Goal: Communication & Community: Answer question/provide support

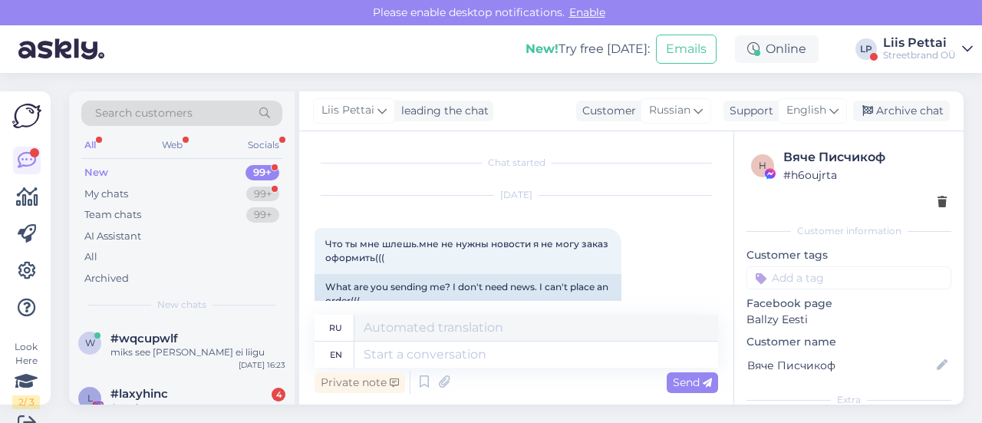
scroll to position [2407, 0]
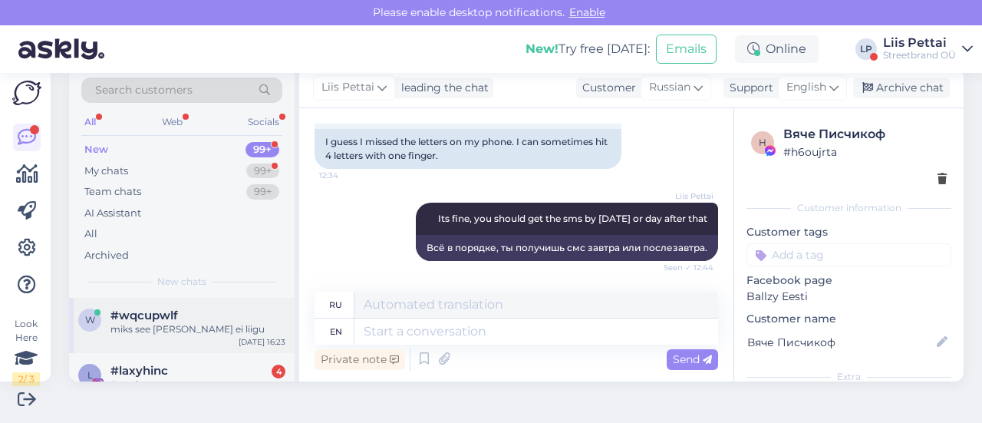
click at [173, 346] on div "w #wqcupwlf miks see tellimus ei liigu Sep 1 16:23" at bounding box center [182, 325] width 226 height 55
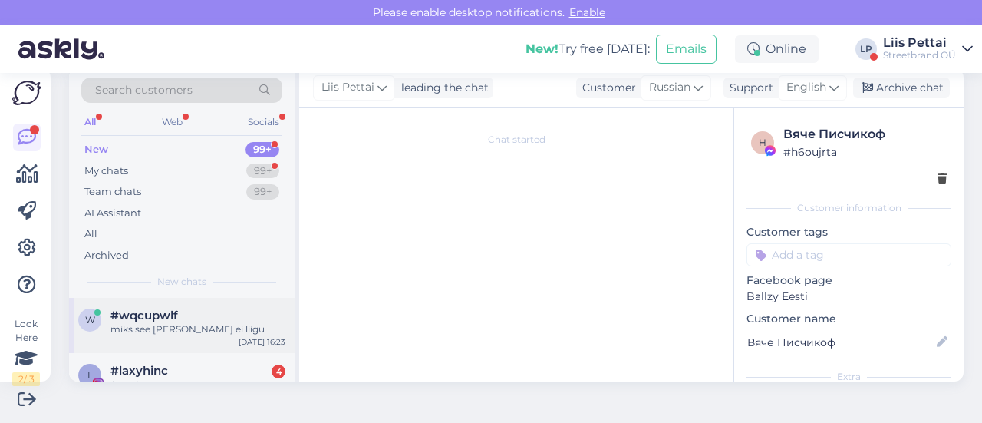
scroll to position [0, 0]
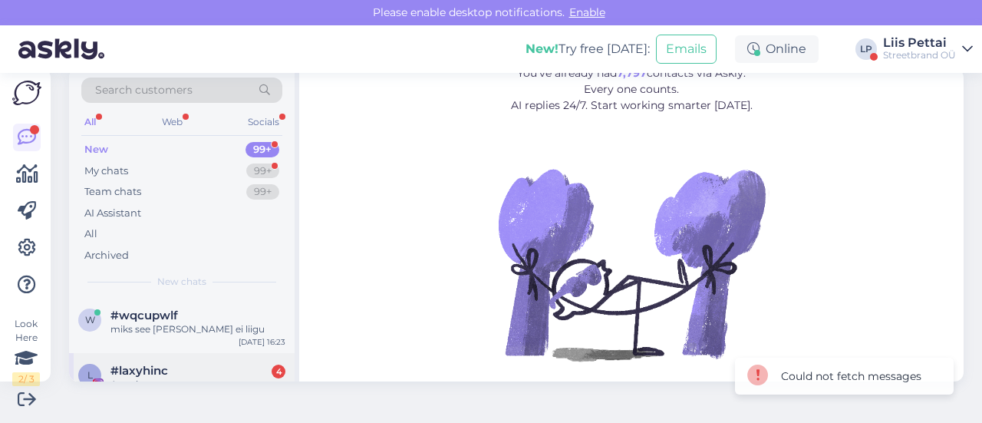
click at [224, 380] on div "Attachment" at bounding box center [197, 384] width 175 height 14
click at [237, 337] on div "w #wqcupwlf miks see tellimus ei liigu Sep 1 16:23" at bounding box center [182, 325] width 226 height 55
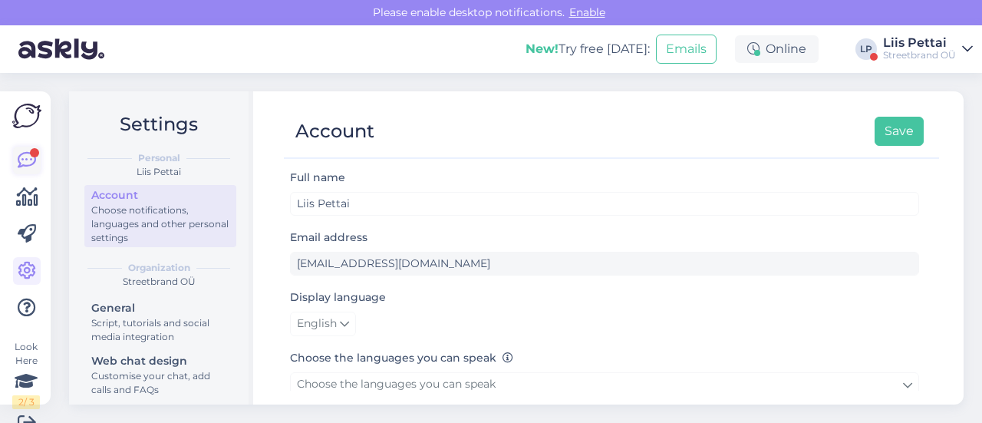
click at [15, 162] on link at bounding box center [27, 161] width 28 height 28
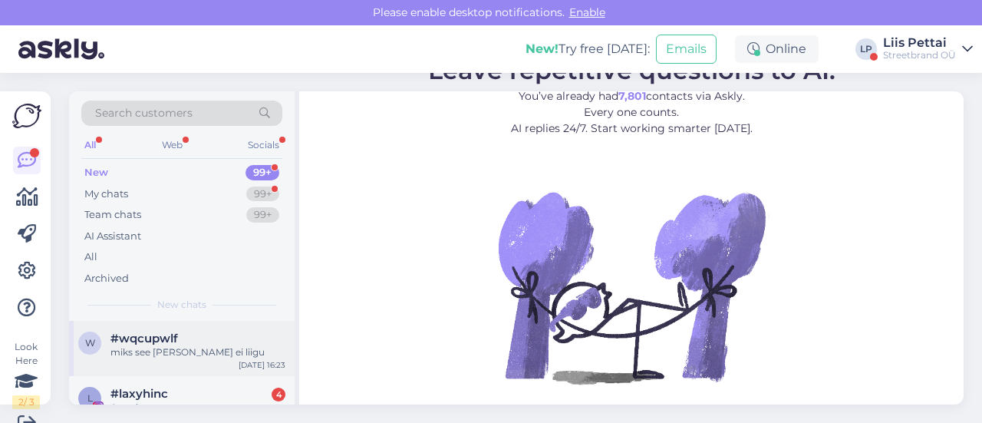
click at [160, 354] on div "miks see [PERSON_NAME] ei liigu" at bounding box center [197, 352] width 175 height 14
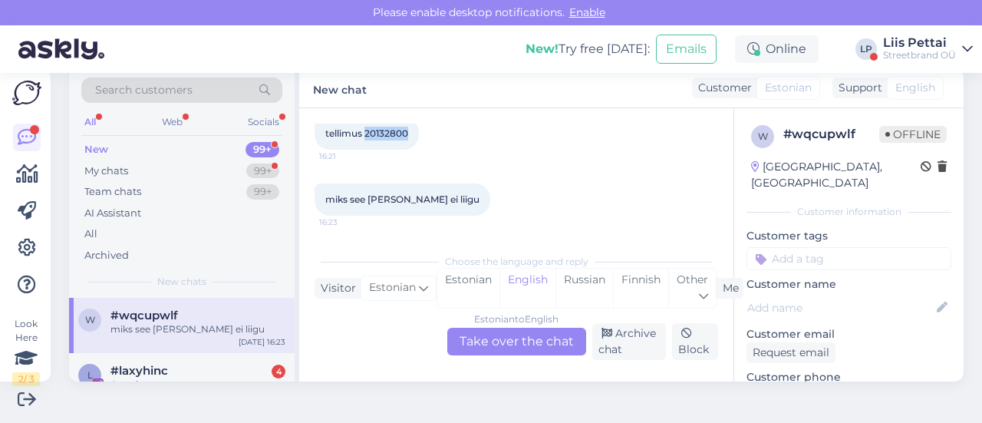
scroll to position [66, 0]
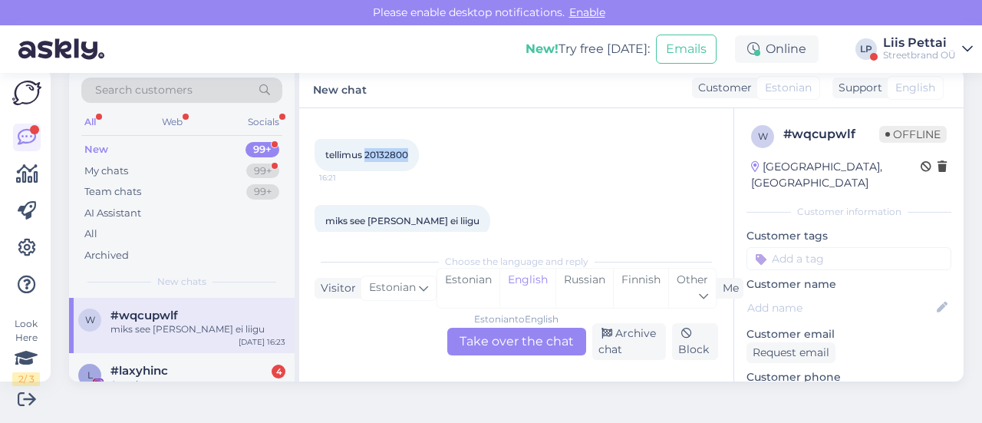
drag, startPoint x: 365, startPoint y: 133, endPoint x: 437, endPoint y: 133, distance: 72.1
click at [437, 133] on div "[DATE] tellimus 20132800 16:21" at bounding box center [515, 139] width 403 height 98
copy span "20132800"
click at [482, 337] on div "Estonian to English Take over the chat" at bounding box center [516, 342] width 139 height 28
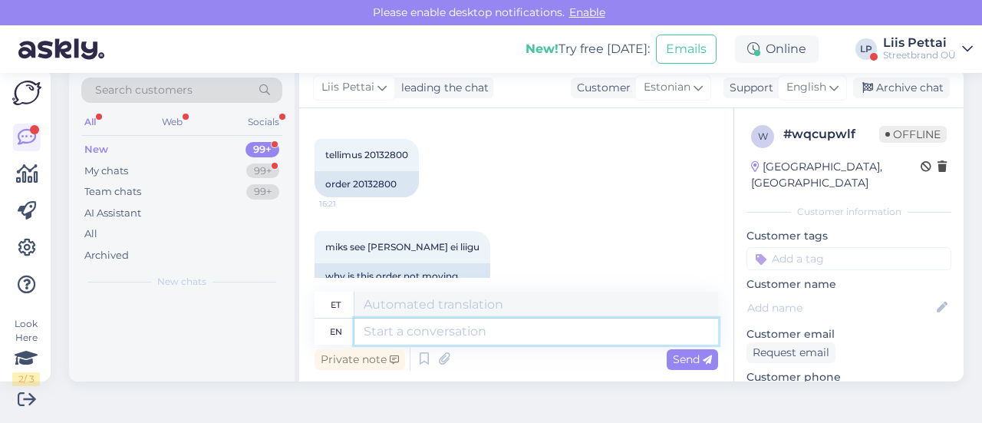
click at [477, 340] on textarea at bounding box center [536, 331] width 364 height 26
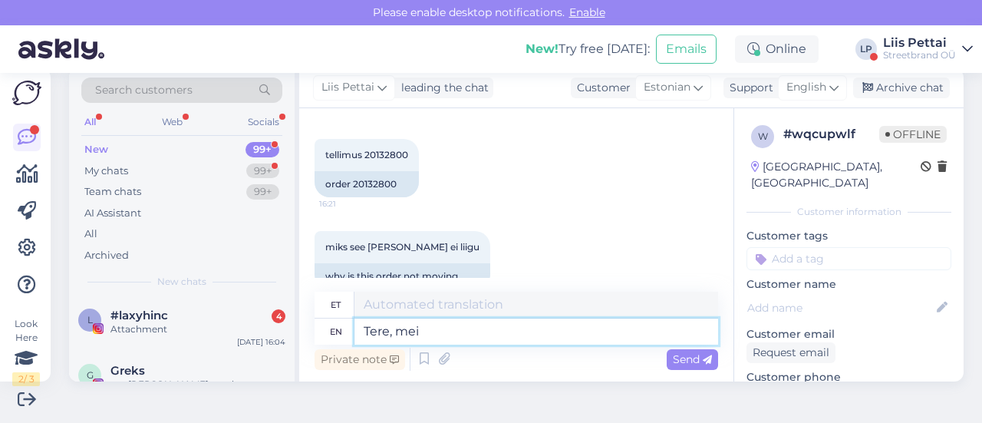
type textarea "Tere, meie"
type textarea "Tere,"
type textarea "Tere, meie ole"
type textarea "Tere, meie"
type textarea "Tere, meie oleme p"
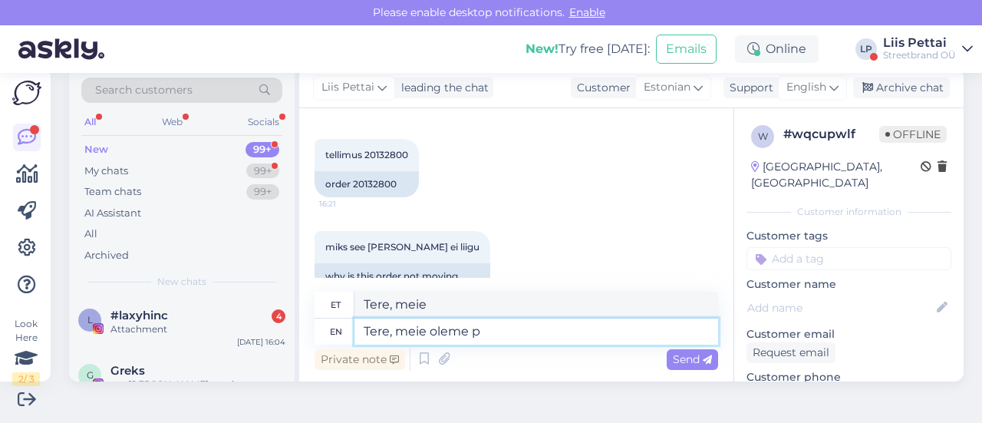
type textarea "Tere, meie oleme"
type textarea "Tere, meie oleme paki"
type textarea "Tere, meie oleme pakkunud"
type textarea "Tere, meie oleme paki vä"
type textarea "Tere, meie oleme [GEOGRAPHIC_DATA]"
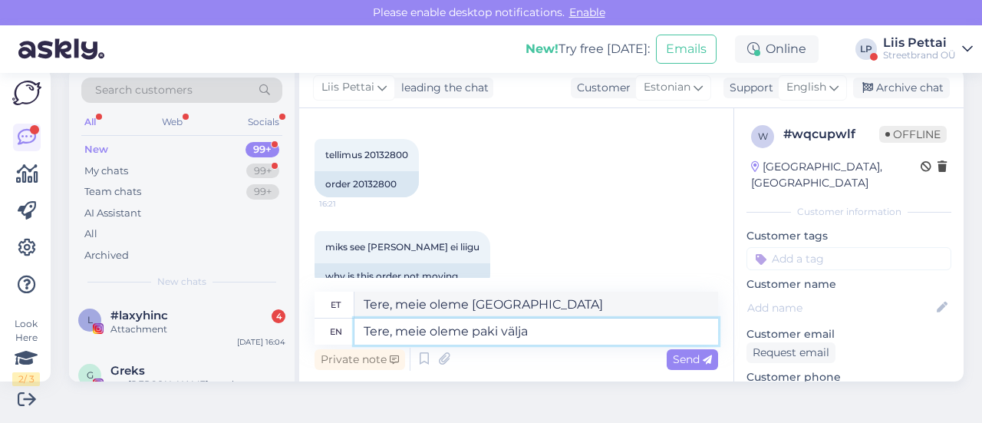
type textarea "Tere, meie oleme paki välja s"
type textarea "Tere, meie oleme paki välja"
type textarea "Tere, meie oleme paki välja saatnud"
type textarea "Tere, meie oleme paki välja saatnud 28.08, kas"
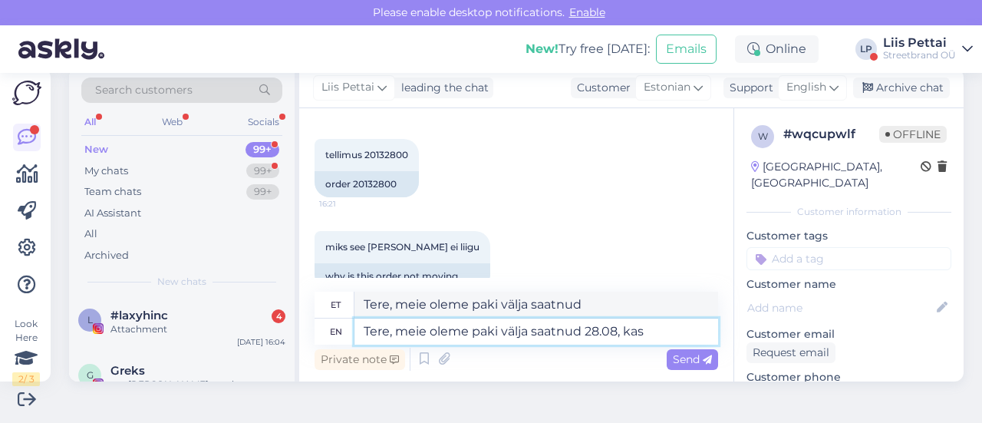
type textarea "Tere, meie oleme paki välja saatnud 28.08,"
type textarea "Tere, meie oleme paki välja saatnud 28.08, kas"
type textarea "Tere, meie oleme paki välja saatnud 28.08, kas emailile ("
type textarea "Tere, meie oleme paki välja saatnud 28.08, kas emailile"
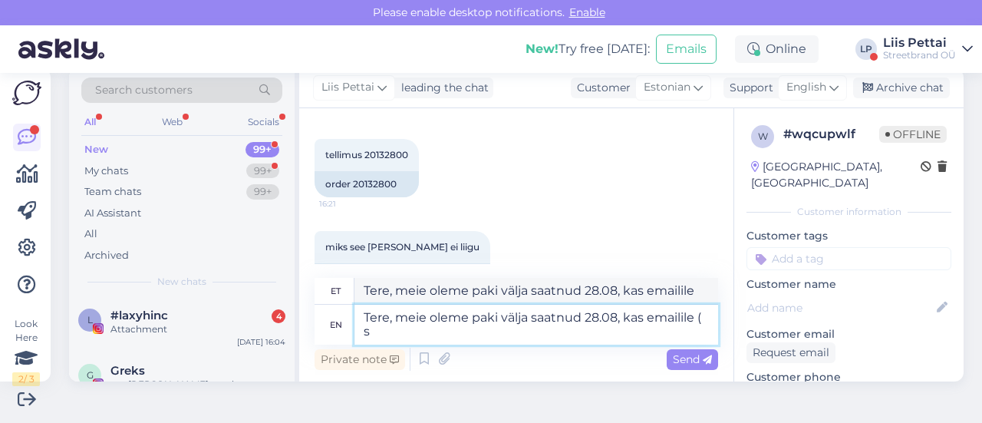
type textarea "Tere, meie oleme paki välja saatnud 28.08, kas emailile ( sp"
type textarea "Tere, meie oleme paki välja saatnud 28.08, kas emailile ("
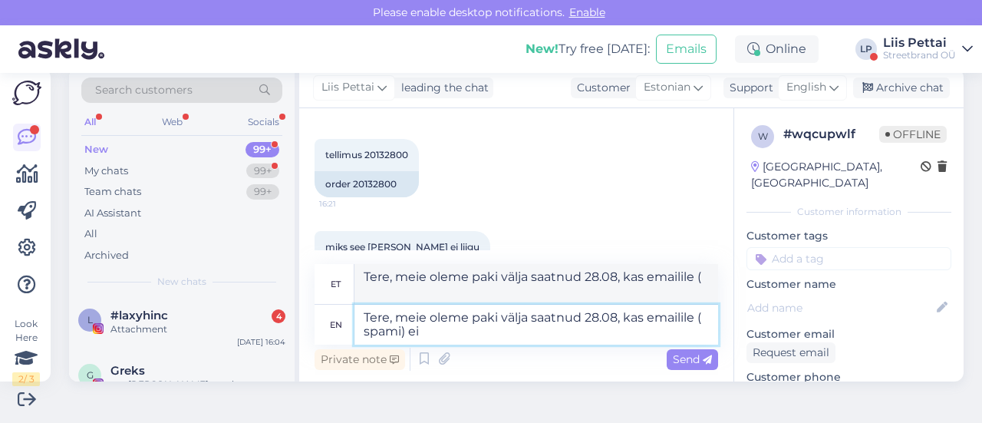
type textarea "Tere, meie oleme paki välja saatnud 28.08, kas emailile ( spami) ei"
type textarea "Tere, meie oleme paki välja saatnud 28.08, kas emailile ( spami)"
type textarea "Tere, meie oleme paki välja saatnud 28.08, kas emailile ( spami) ei o"
type textarea "Tere, meie oleme paki välja saatnud 28.08, kas emailile ( spami) ei"
type textarea "Tere, meie oleme paki välja saatnud 28.08, kas emailile ( spami) ei ole t"
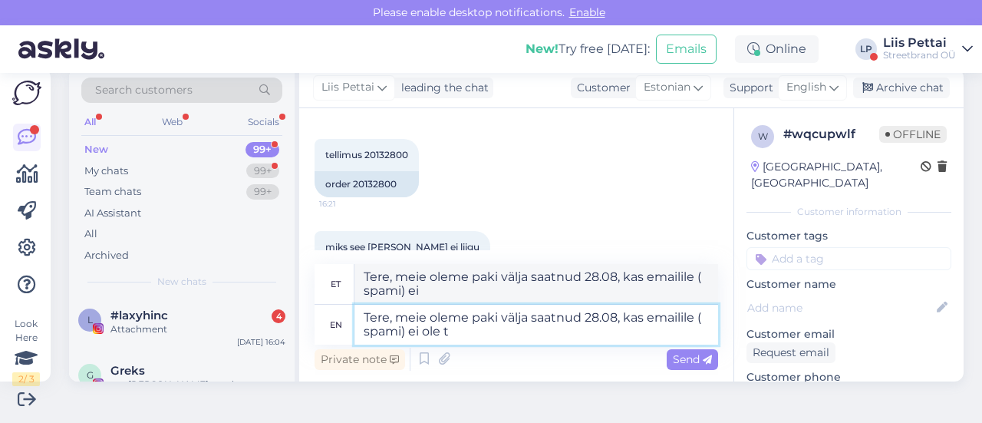
type textarea "Tere, meie oleme paki välja saatnud 28.08, kas emailile ( spami) ei ole"
type textarea "Tere, meie oleme paki välja saatnud 28.08, kas emailile ( spami) ei ole trackin…"
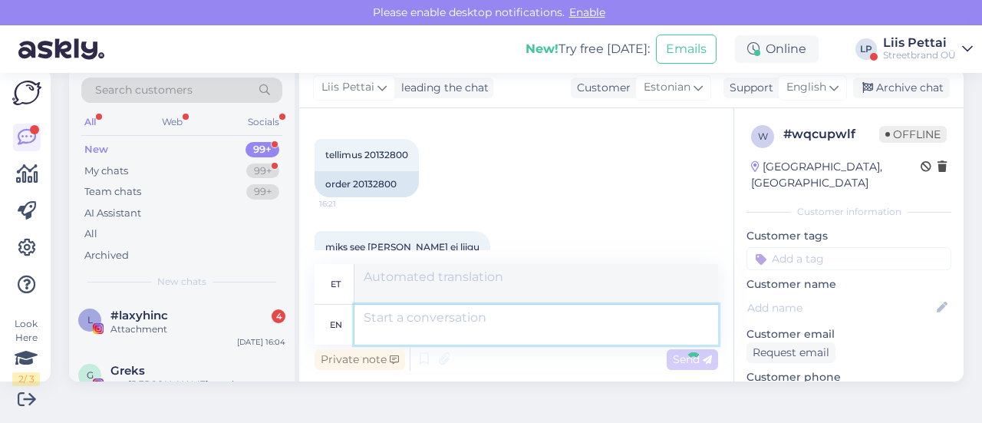
scroll to position [213, 0]
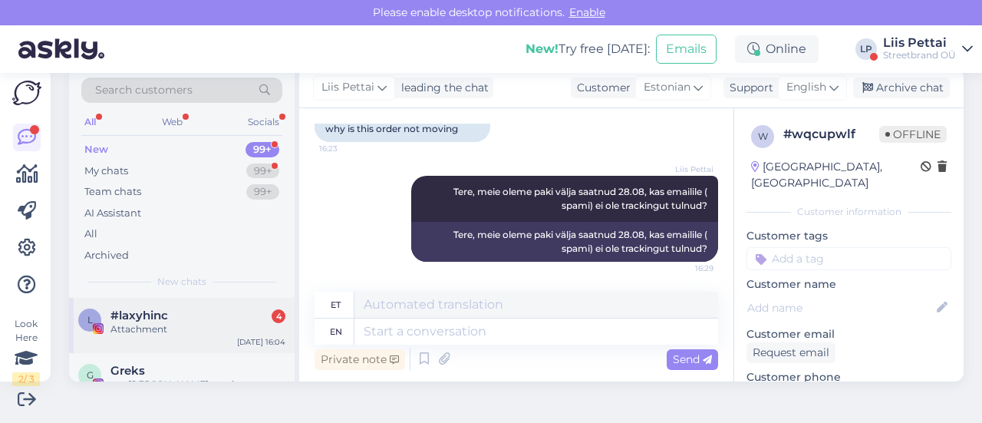
click at [156, 325] on div "Attachment" at bounding box center [197, 329] width 175 height 14
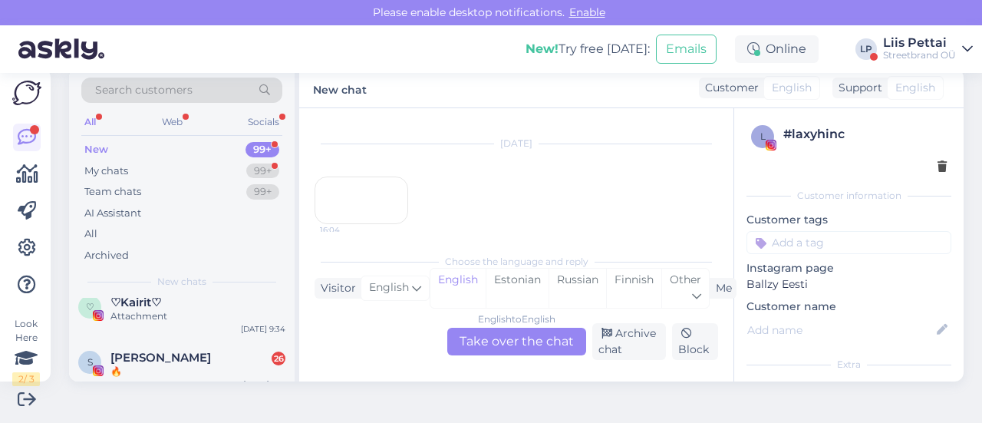
scroll to position [276, 0]
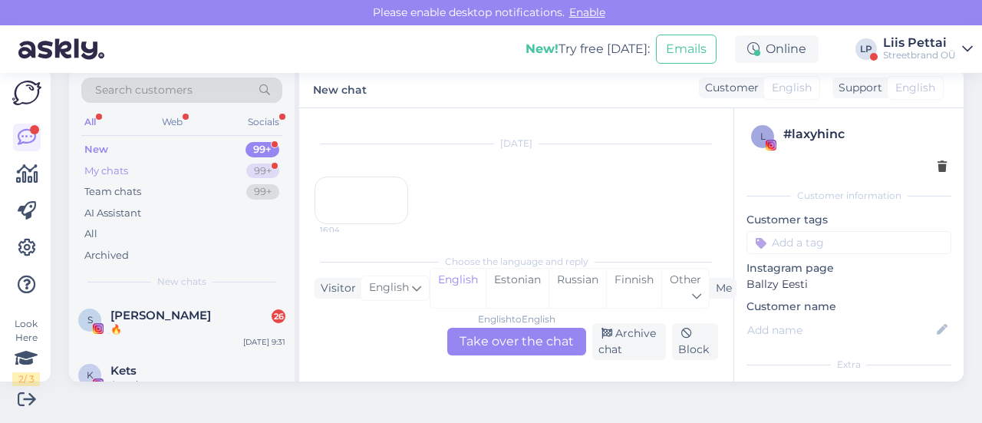
click at [136, 163] on div "My chats 99+" at bounding box center [181, 170] width 201 height 21
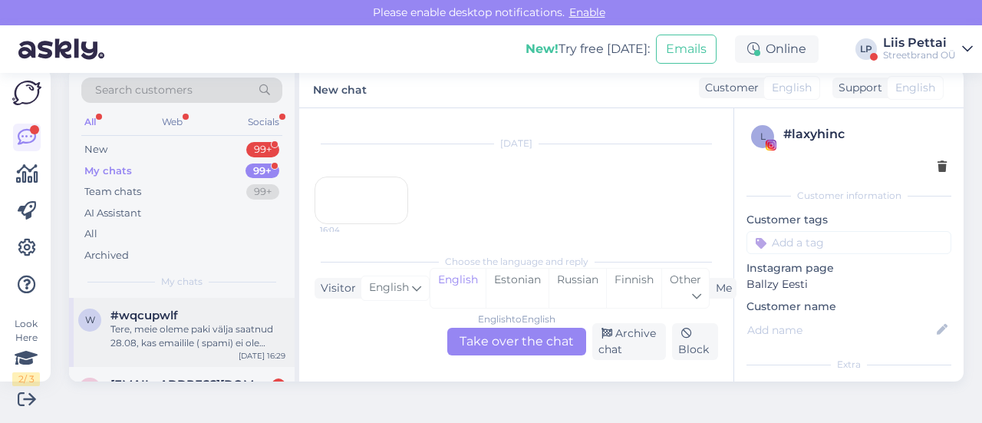
click at [153, 334] on div "Tere, meie oleme paki välja saatnud 28.08, kas emailile ( spami) ei ole trackin…" at bounding box center [197, 336] width 175 height 28
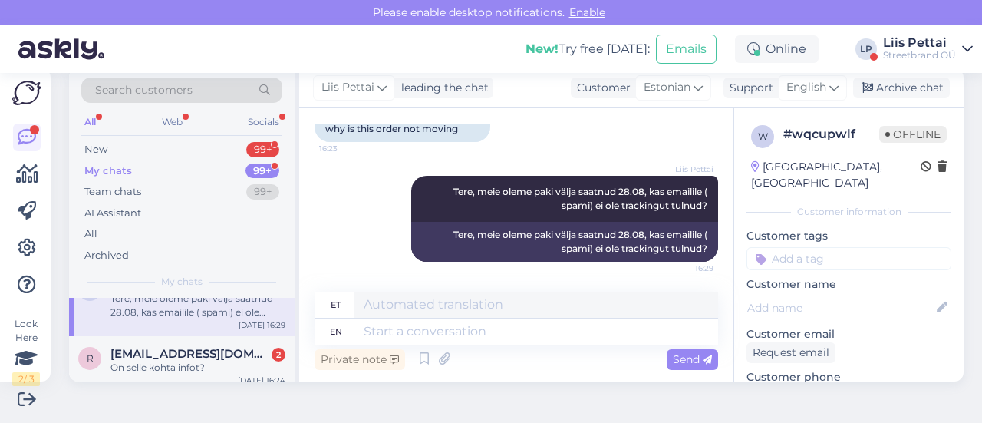
scroll to position [61, 0]
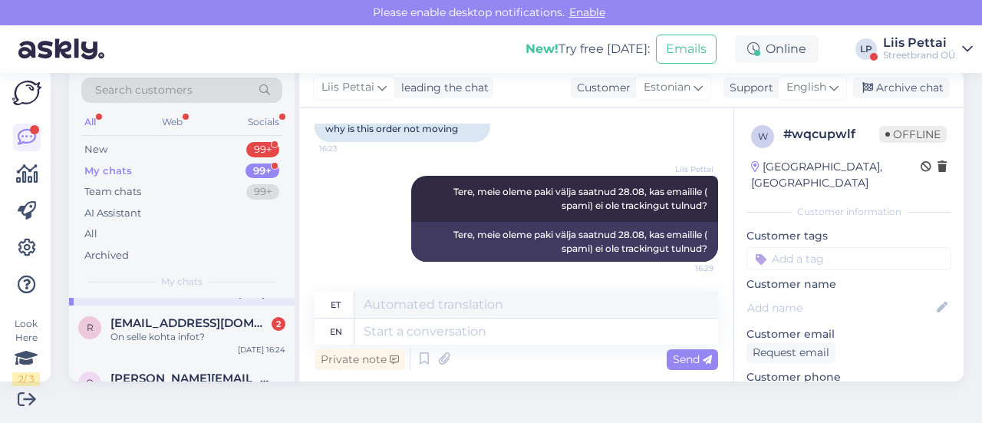
click at [153, 334] on div "On selle kohta infot?" at bounding box center [197, 337] width 175 height 14
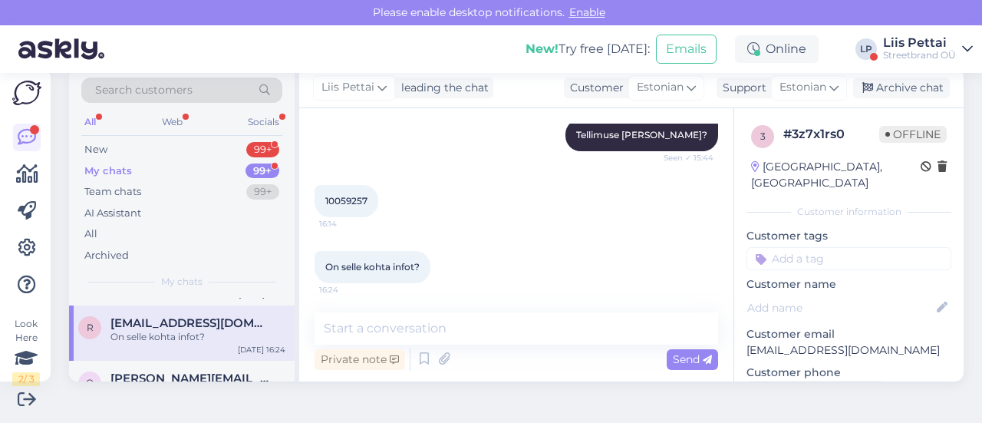
scroll to position [232, 0]
drag, startPoint x: 325, startPoint y: 200, endPoint x: 377, endPoint y: 206, distance: 52.5
click at [377, 206] on div "10059257 16:14" at bounding box center [346, 200] width 64 height 32
copy span "10059257"
